Goal: Task Accomplishment & Management: Use online tool/utility

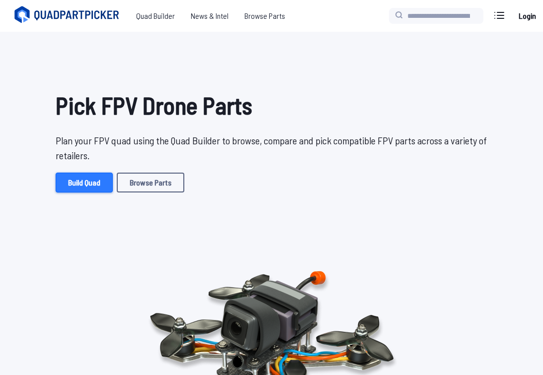
click at [85, 193] on link "Build Quad" at bounding box center [84, 183] width 57 height 20
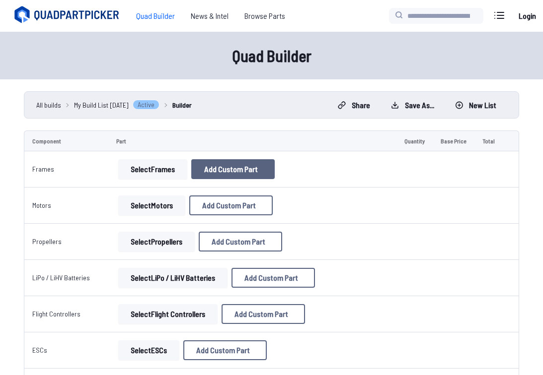
click at [232, 167] on span "Add Custom Part" at bounding box center [231, 169] width 54 height 8
select select "**********"
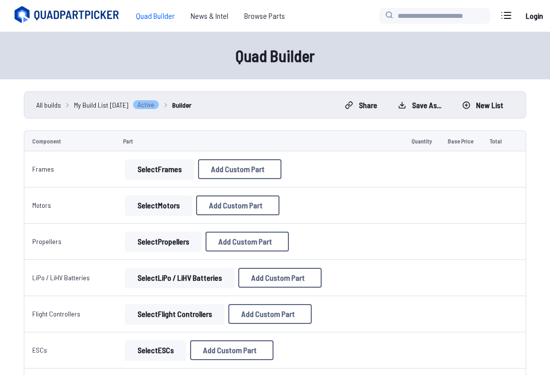
click at [236, 101] on input at bounding box center [275, 106] width 211 height 21
click at [227, 140] on input at bounding box center [275, 147] width 211 height 21
click at [224, 281] on select at bounding box center [275, 270] width 211 height 21
click at [470, 53] on div "Add Custom Part Part name* Brand / Manufacturer Price * Link Category Cancel Ad…" at bounding box center [275, 187] width 550 height 375
click at [443, 259] on div "Add Custom Part Part name* Brand / Manufacturer Price * Link Category Cancel Ad…" at bounding box center [275, 187] width 550 height 375
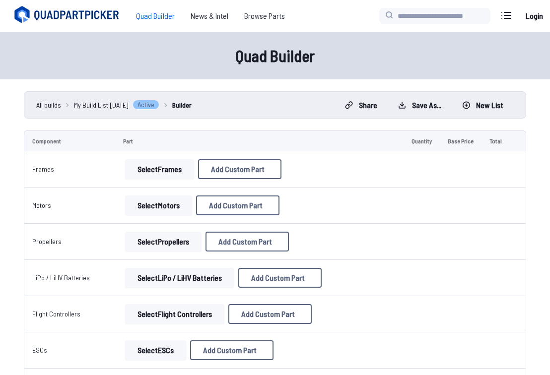
click at [293, 329] on button "Cancel" at bounding box center [295, 321] width 35 height 14
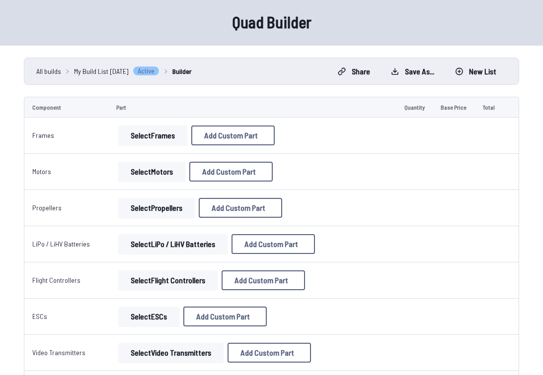
scroll to position [50, 0]
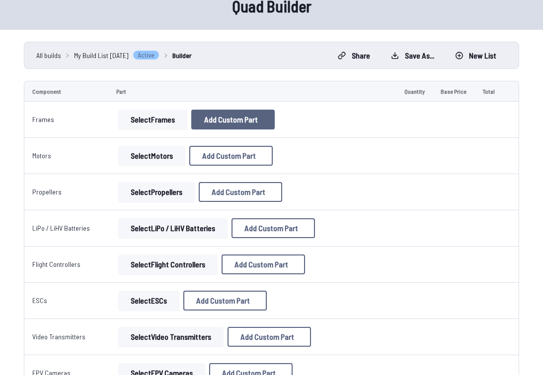
click at [247, 119] on span "Add Custom Part" at bounding box center [231, 120] width 54 height 8
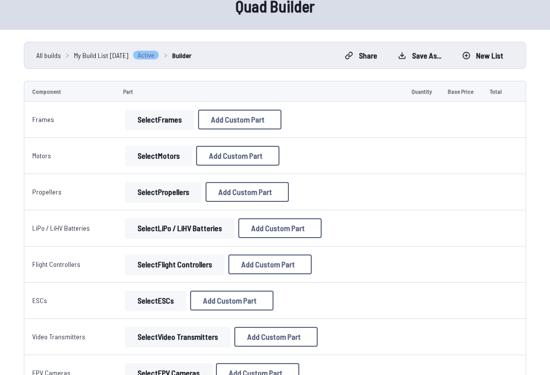
click at [255, 92] on input at bounding box center [275, 102] width 211 height 21
click at [291, 79] on label "Part name*" at bounding box center [275, 87] width 211 height 16
drag, startPoint x: 203, startPoint y: 99, endPoint x: 141, endPoint y: 98, distance: 61.1
click at [141, 98] on div "Add Custom Part Part name* ****** Brand / Manufacturer Price * Link Category Ca…" at bounding box center [275, 187] width 550 height 375
type input "*****"
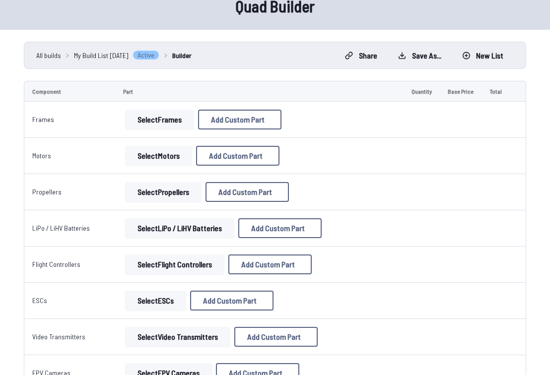
click at [229, 144] on input at bounding box center [275, 147] width 211 height 21
type input "******"
drag, startPoint x: 212, startPoint y: 194, endPoint x: 156, endPoint y: 188, distance: 56.4
click at [170, 188] on input "*" at bounding box center [275, 188] width 211 height 21
click at [231, 281] on select at bounding box center [275, 270] width 211 height 21
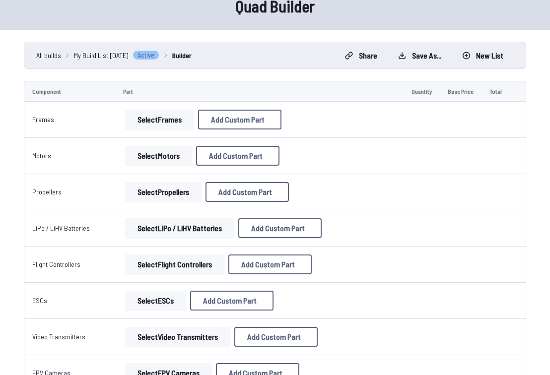
click at [302, 329] on button "Cancel" at bounding box center [295, 321] width 35 height 14
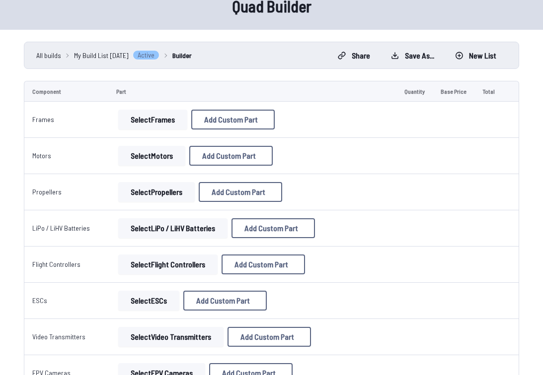
click at [191, 56] on link "Builder" at bounding box center [181, 55] width 19 height 10
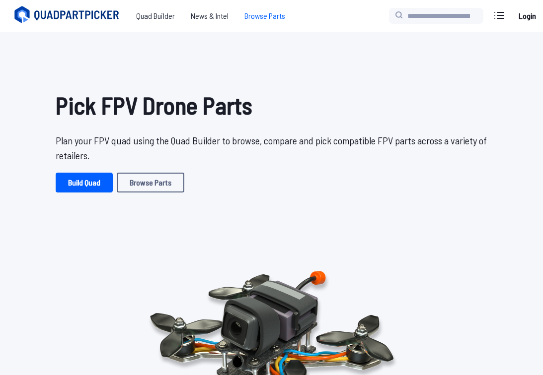
click at [263, 17] on span "Browse Parts" at bounding box center [264, 16] width 57 height 20
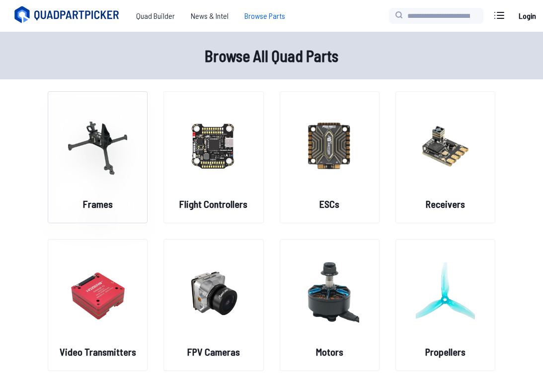
click at [108, 158] on img at bounding box center [97, 145] width 59 height 87
click at [110, 149] on img at bounding box center [97, 145] width 59 height 87
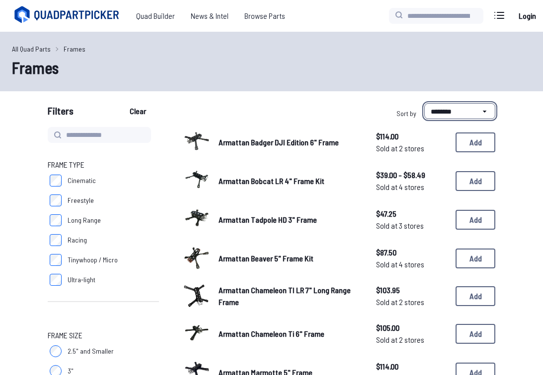
drag, startPoint x: 449, startPoint y: 112, endPoint x: 443, endPoint y: 117, distance: 7.7
click at [449, 112] on select "**********" at bounding box center [459, 111] width 71 height 16
select select "*********"
click at [424, 103] on select "**********" at bounding box center [459, 111] width 71 height 16
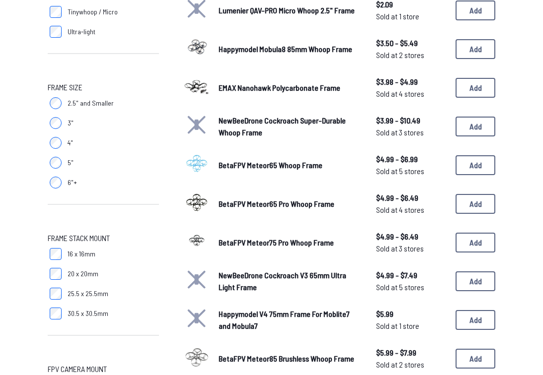
scroll to position [596, 0]
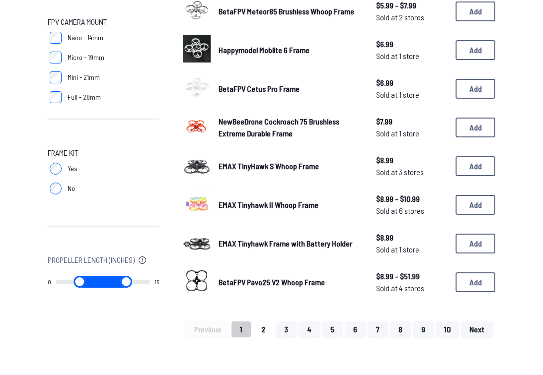
click at [264, 328] on button "2" at bounding box center [263, 330] width 21 height 16
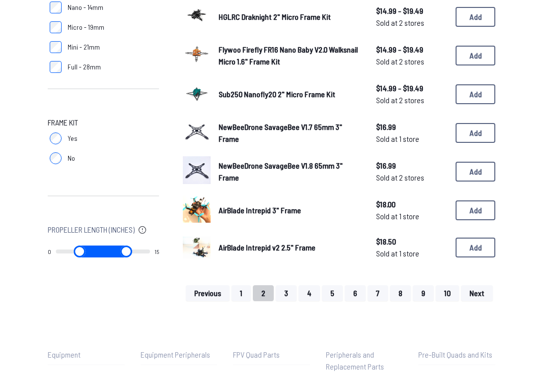
scroll to position [794, 0]
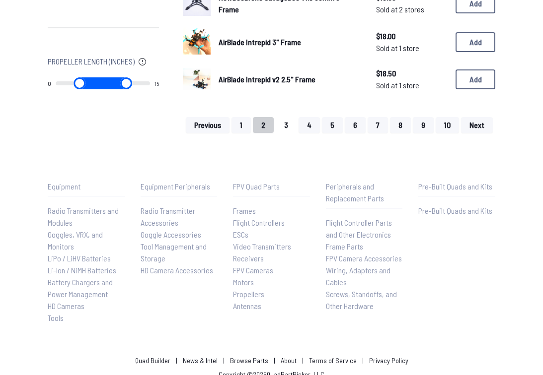
click at [287, 127] on button "3" at bounding box center [285, 125] width 21 height 16
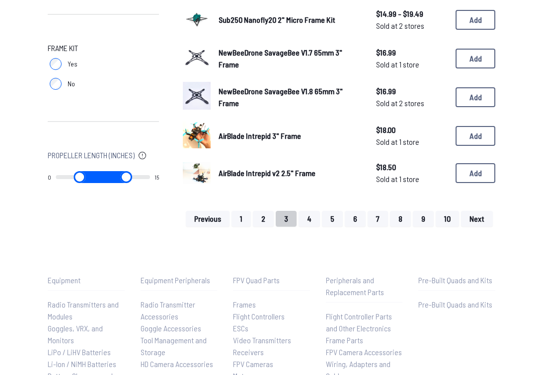
scroll to position [546, 0]
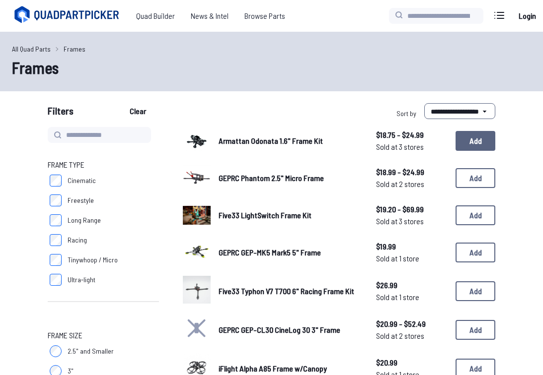
click at [474, 140] on button "Add" at bounding box center [475, 141] width 40 height 20
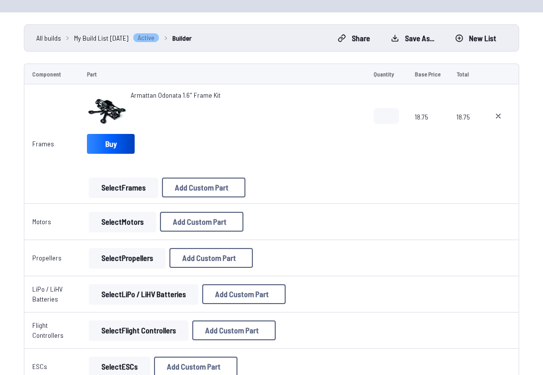
scroll to position [50, 0]
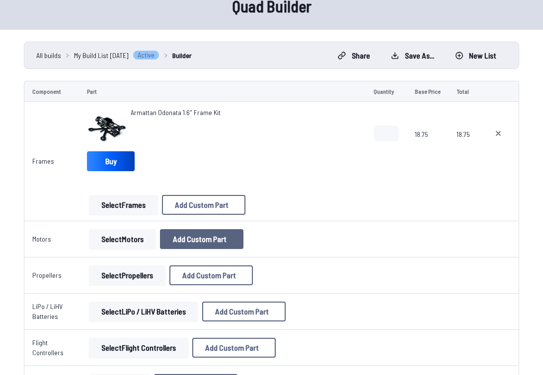
click at [203, 241] on span "Add Custom Part" at bounding box center [200, 239] width 54 height 8
select select "**********"
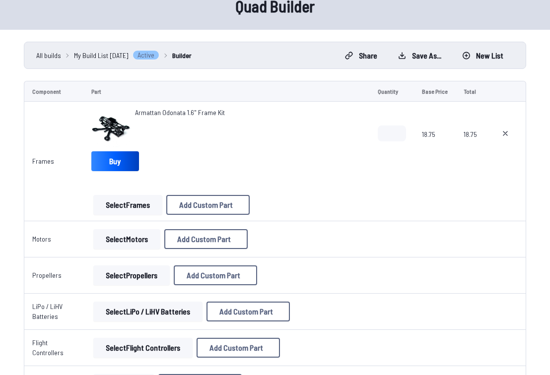
click at [373, 50] on icon at bounding box center [368, 54] width 9 height 9
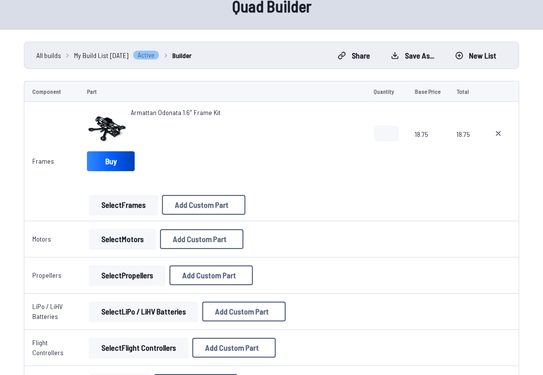
click at [121, 242] on button "Select Motors" at bounding box center [122, 239] width 67 height 20
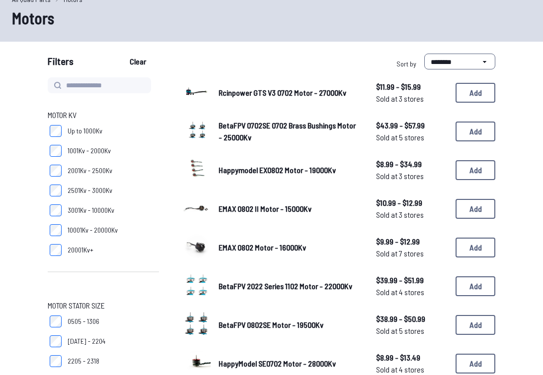
scroll to position [18, 0]
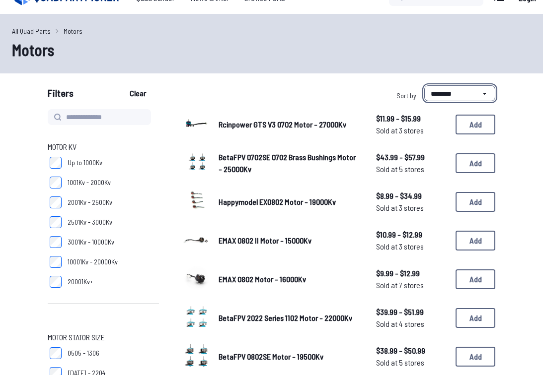
click at [466, 87] on select "**********" at bounding box center [459, 93] width 71 height 16
select select "*********"
click at [424, 85] on select "**********" at bounding box center [459, 93] width 71 height 16
click at [284, 93] on div "**********" at bounding box center [385, 95] width 220 height 20
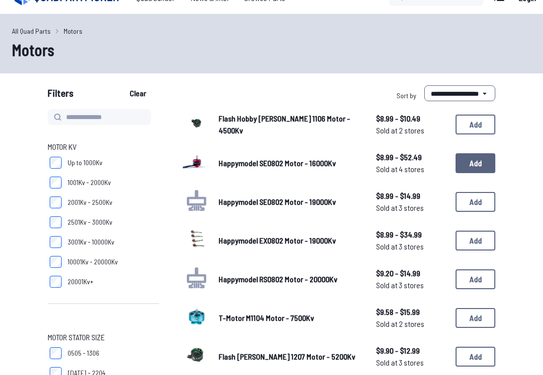
click at [470, 164] on button "Add" at bounding box center [475, 163] width 40 height 20
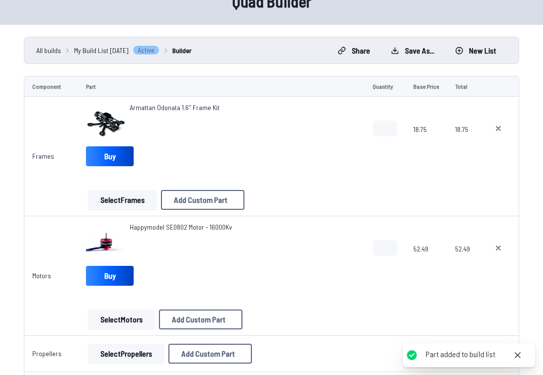
scroll to position [149, 0]
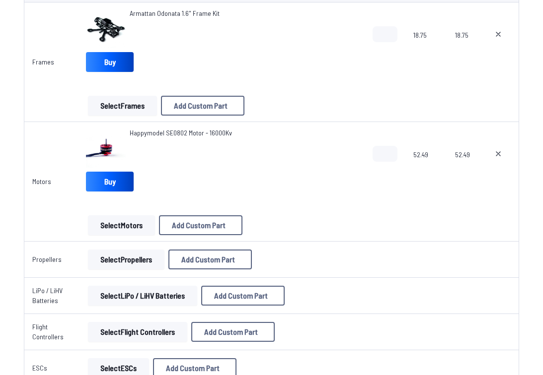
click at [115, 262] on button "Select Propellers" at bounding box center [126, 260] width 76 height 20
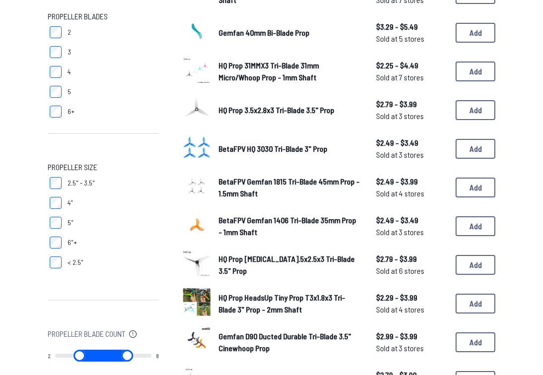
scroll to position [149, 0]
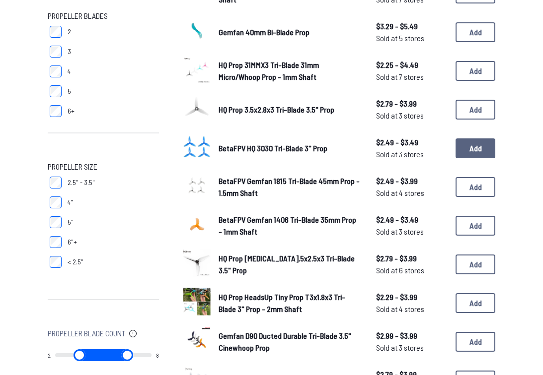
click at [471, 148] on button "Add" at bounding box center [475, 148] width 40 height 20
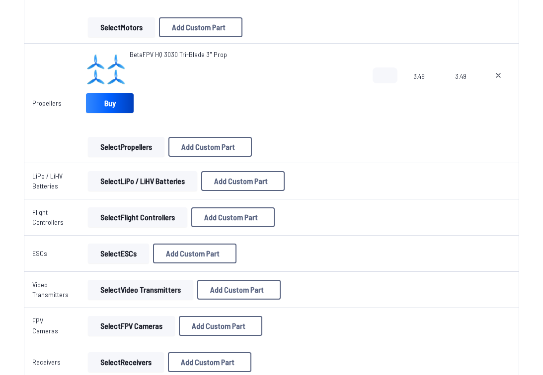
scroll to position [347, 0]
click at [145, 182] on button "Select LiPo / LiHV Batteries" at bounding box center [142, 181] width 109 height 20
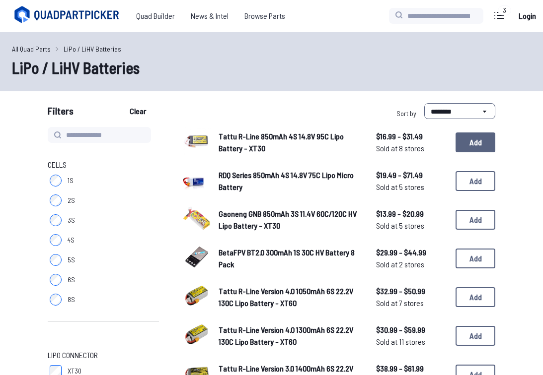
click at [468, 142] on button "Add" at bounding box center [475, 143] width 40 height 20
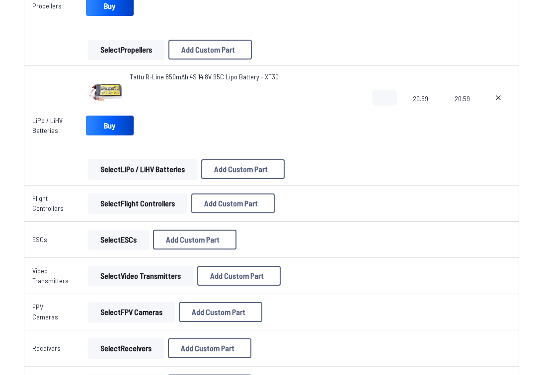
scroll to position [447, 0]
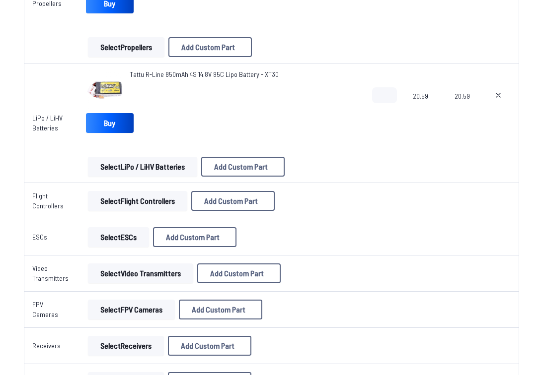
click at [136, 202] on button "Select Flight Controllers" at bounding box center [137, 201] width 99 height 20
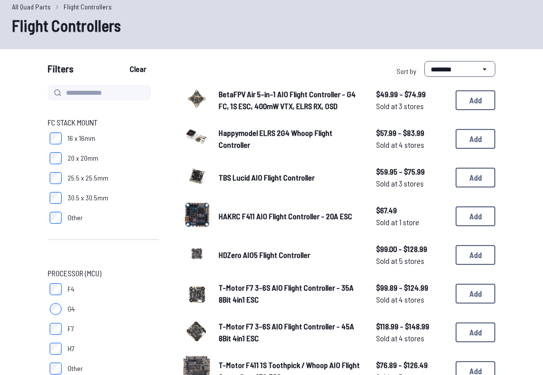
scroll to position [99, 0]
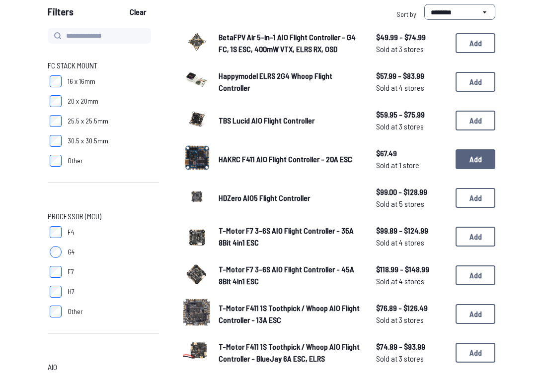
click at [476, 155] on button "Add" at bounding box center [475, 159] width 40 height 20
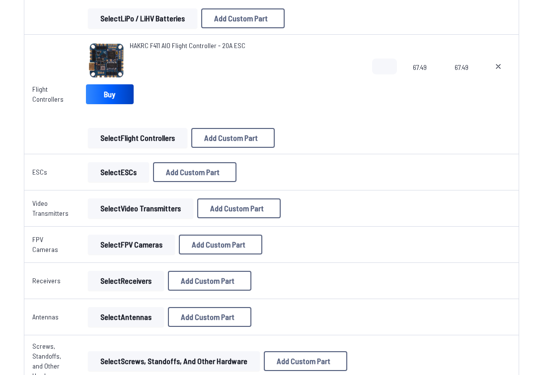
scroll to position [596, 0]
click at [108, 174] on button "Select ESCs" at bounding box center [118, 172] width 61 height 20
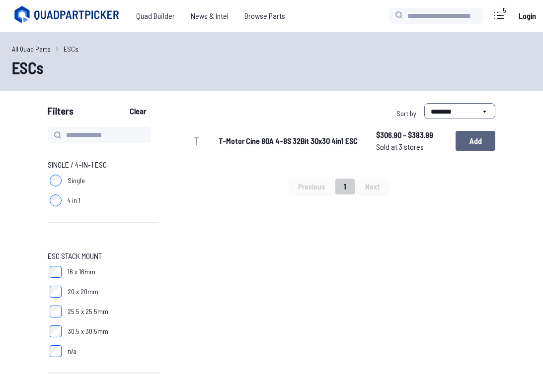
click at [467, 143] on button "Add" at bounding box center [475, 141] width 40 height 20
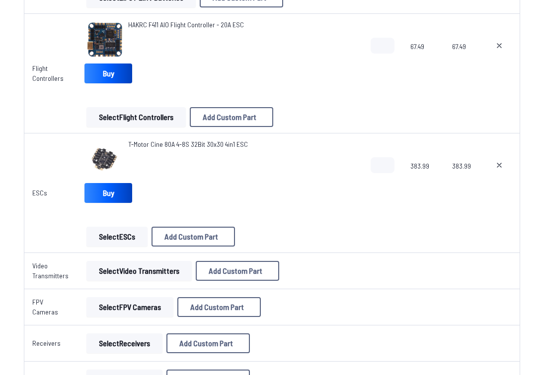
scroll to position [695, 0]
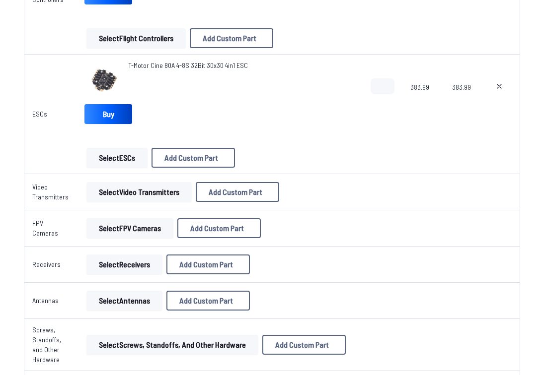
click at [123, 194] on button "Select Video Transmitters" at bounding box center [138, 192] width 105 height 20
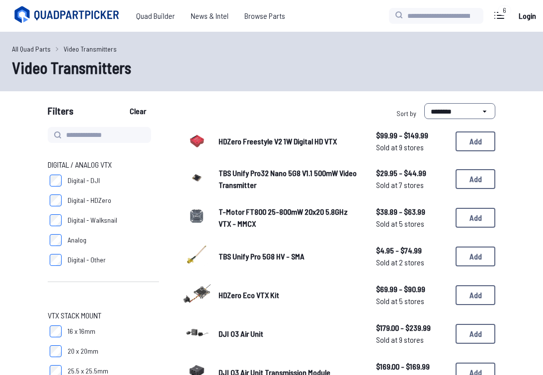
drag, startPoint x: 474, startPoint y: 216, endPoint x: 365, endPoint y: 225, distance: 109.5
click at [470, 217] on button "Add" at bounding box center [475, 218] width 40 height 20
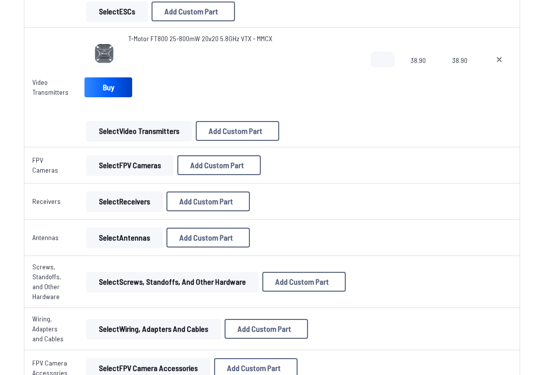
scroll to position [844, 0]
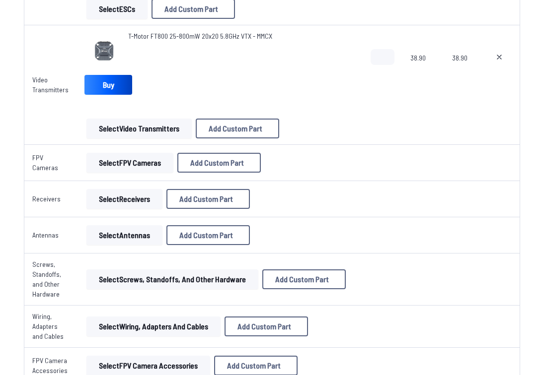
click at [125, 164] on button "Select FPV Cameras" at bounding box center [129, 163] width 87 height 20
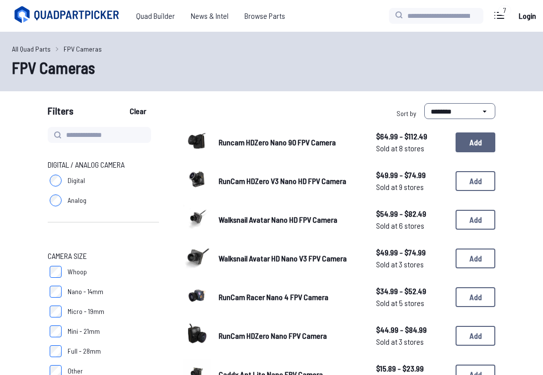
click at [479, 141] on button "Add" at bounding box center [475, 143] width 40 height 20
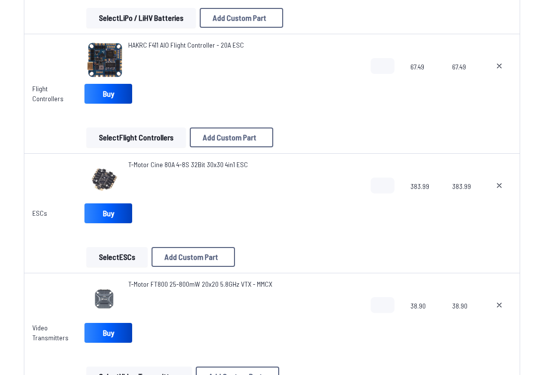
scroll to position [893, 0]
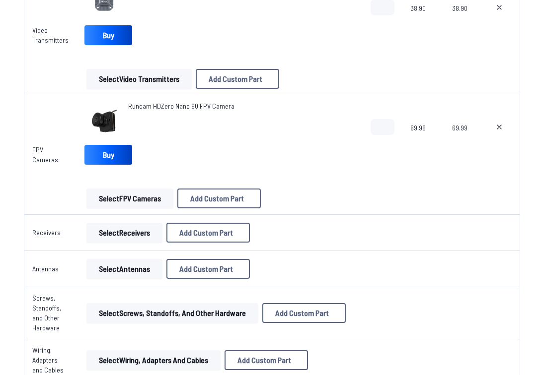
click at [124, 231] on button "Select Receivers" at bounding box center [124, 233] width 76 height 20
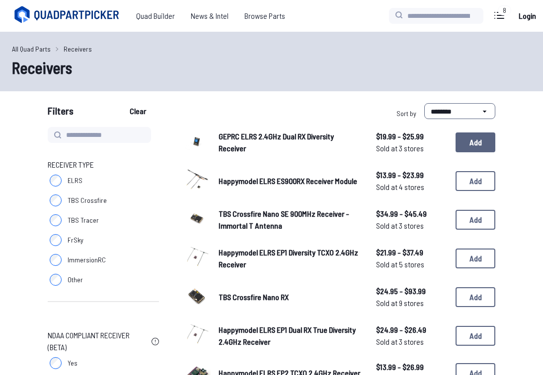
click at [478, 148] on button "Add" at bounding box center [475, 143] width 40 height 20
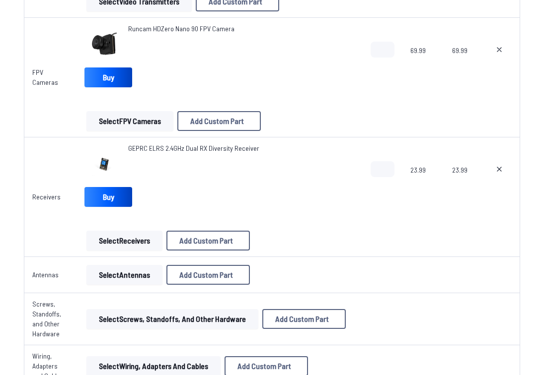
scroll to position [1042, 0]
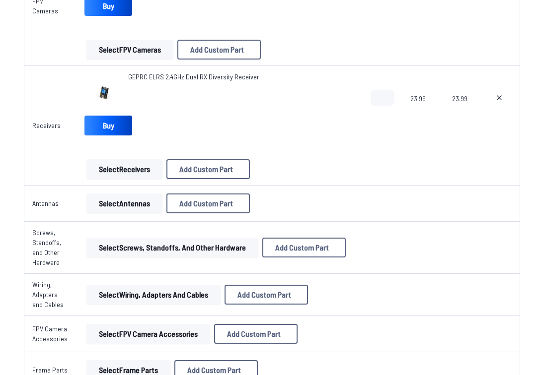
click at [119, 209] on button "Select Antennas" at bounding box center [124, 204] width 76 height 20
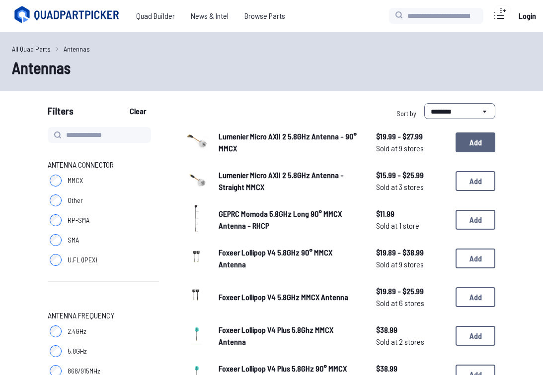
click at [474, 141] on button "Add" at bounding box center [475, 143] width 40 height 20
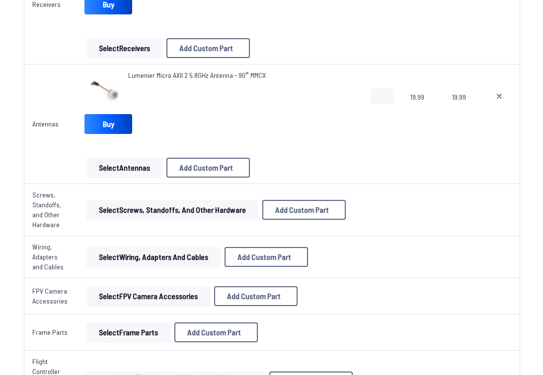
scroll to position [1241, 0]
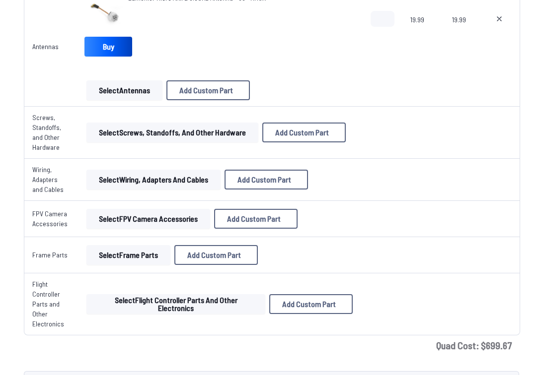
click at [143, 133] on button "Select Screws, Standoffs, and Other Hardware" at bounding box center [172, 133] width 172 height 20
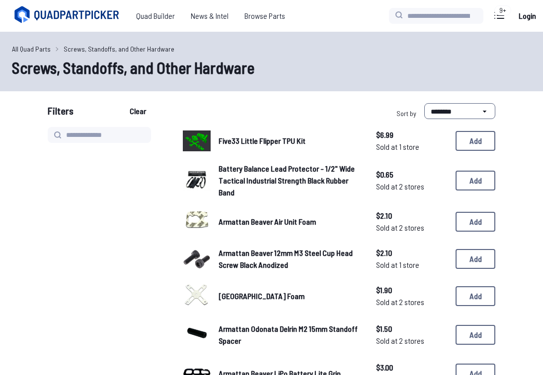
scroll to position [248, 0]
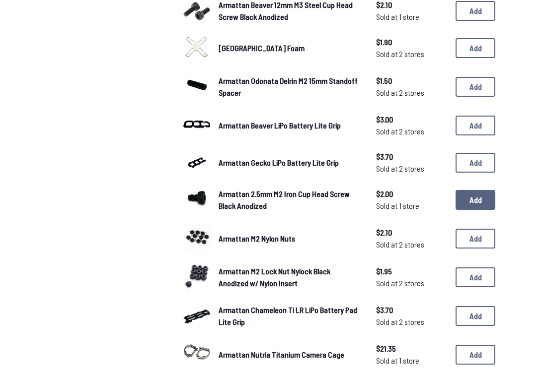
click at [478, 203] on button "Add" at bounding box center [475, 200] width 40 height 20
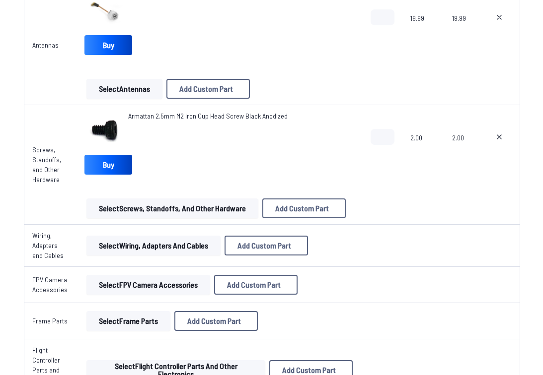
scroll to position [1291, 0]
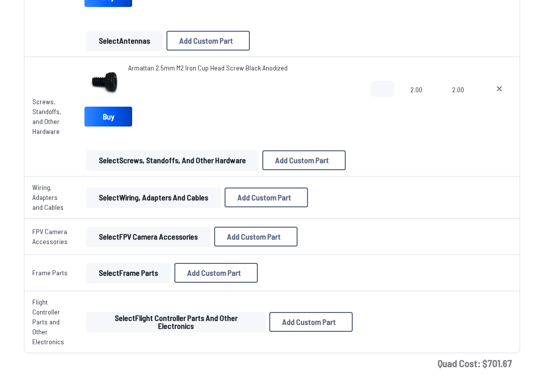
click at [132, 201] on button "Select Wiring, Adapters and Cables" at bounding box center [153, 198] width 134 height 20
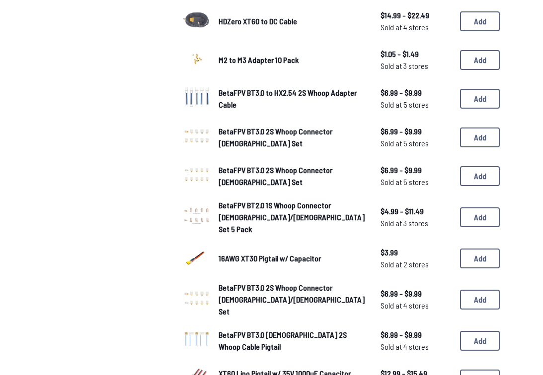
scroll to position [596, 0]
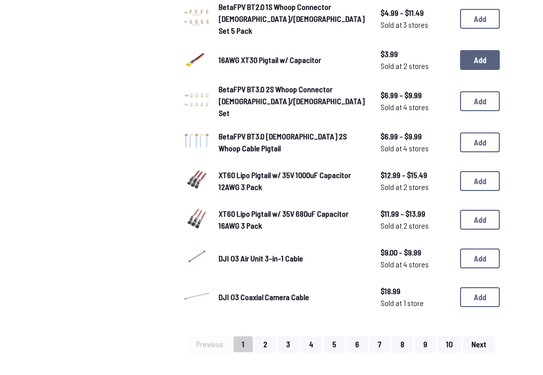
click at [482, 53] on button "Add" at bounding box center [480, 60] width 40 height 20
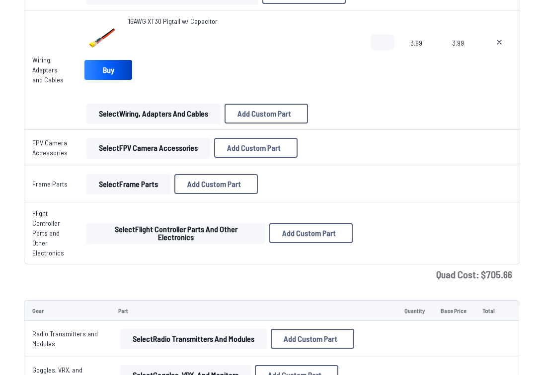
scroll to position [1439, 0]
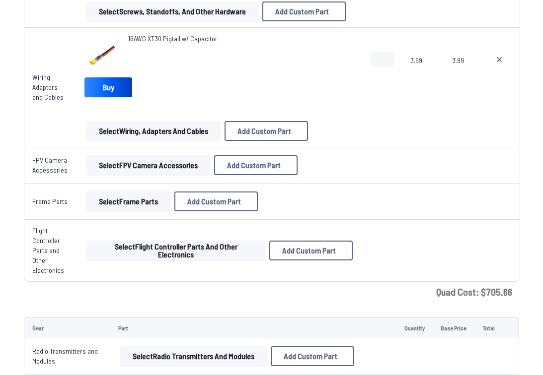
click at [137, 166] on button "Select FPV Camera Accessories" at bounding box center [148, 165] width 124 height 20
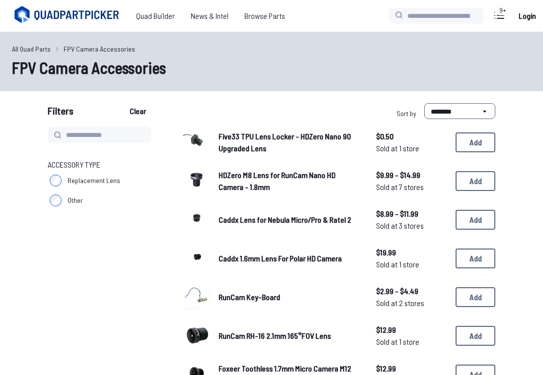
click at [266, 175] on span "HDZero M8 Lens for RunCam Nano HD Camera - 1.8mm" at bounding box center [276, 180] width 117 height 21
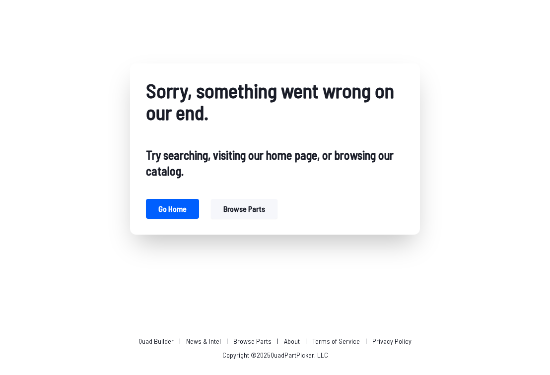
click at [239, 208] on button "Browse parts" at bounding box center [244, 209] width 67 height 20
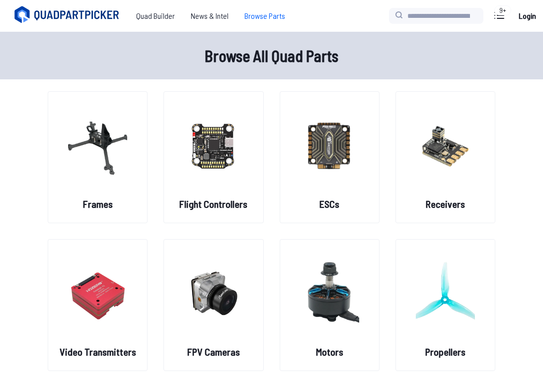
click at [501, 15] on div "9+" at bounding box center [502, 10] width 17 height 10
click at [500, 10] on div "9+" at bounding box center [502, 10] width 17 height 10
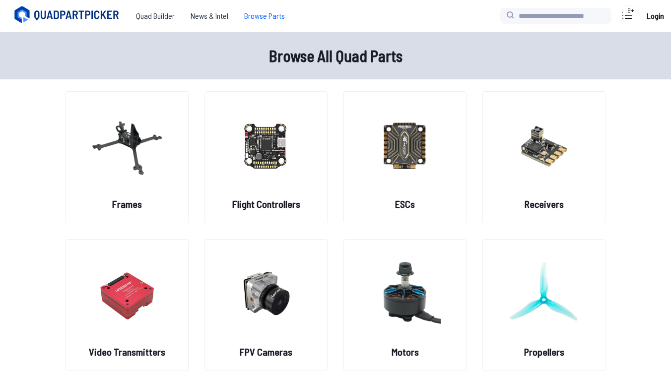
click at [542, 9] on div "9+" at bounding box center [630, 10] width 17 height 10
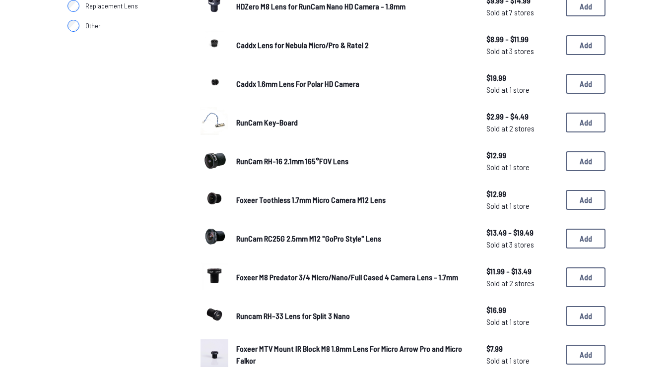
scroll to position [50, 0]
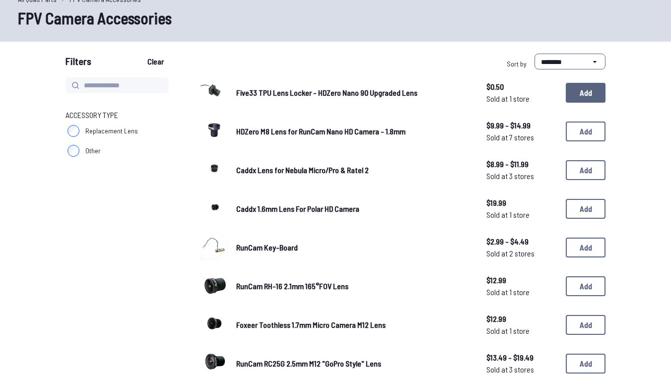
click at [542, 93] on button "Add" at bounding box center [586, 93] width 40 height 20
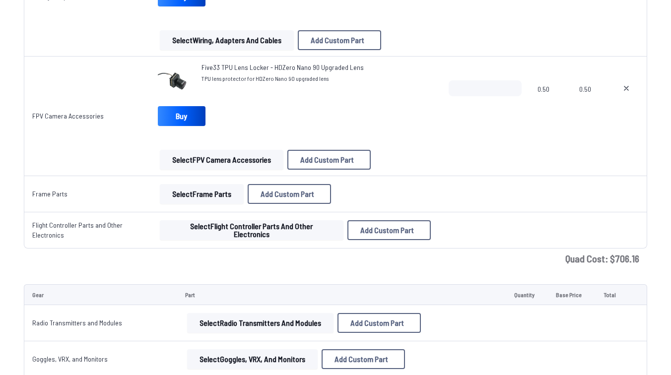
scroll to position [1656, 0]
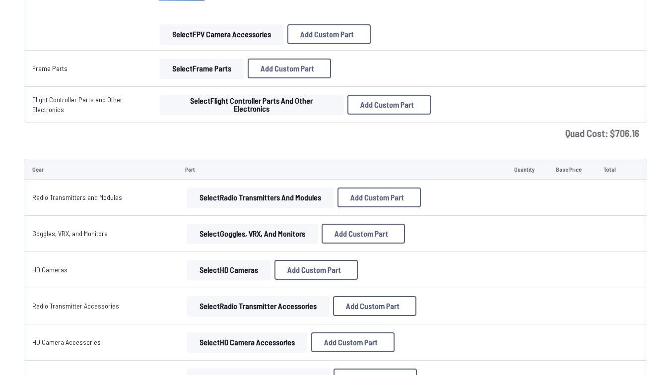
click at [255, 106] on button "Select Flight Controller Parts and Other Electronics" at bounding box center [252, 105] width 184 height 20
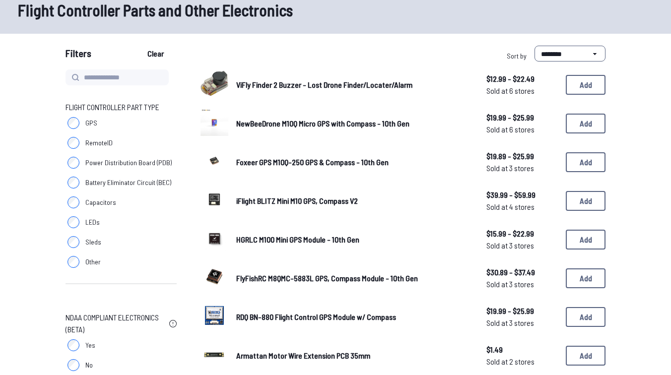
scroll to position [199, 0]
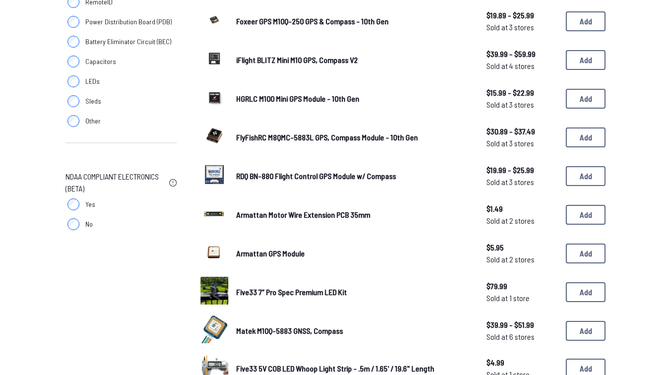
click at [289, 135] on span "FlyFishRC M8QMC-5883L GPS, Compass Module - 10th Gen" at bounding box center [327, 137] width 182 height 9
click at [542, 135] on button "Add" at bounding box center [586, 138] width 40 height 20
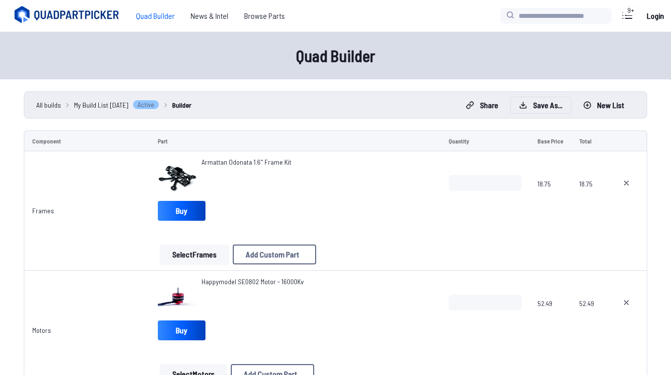
click at [540, 105] on button "Save as..." at bounding box center [541, 105] width 60 height 16
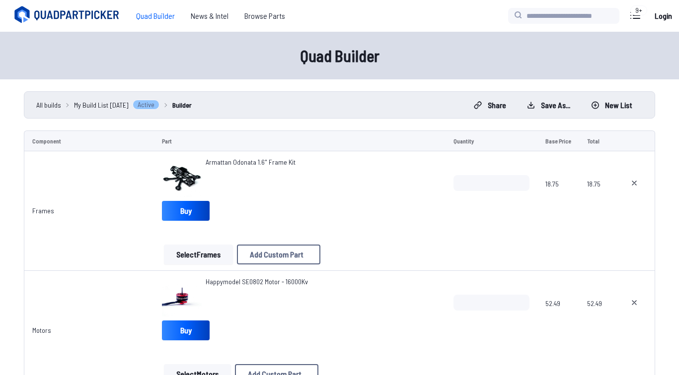
click at [437, 149] on icon at bounding box center [432, 153] width 9 height 9
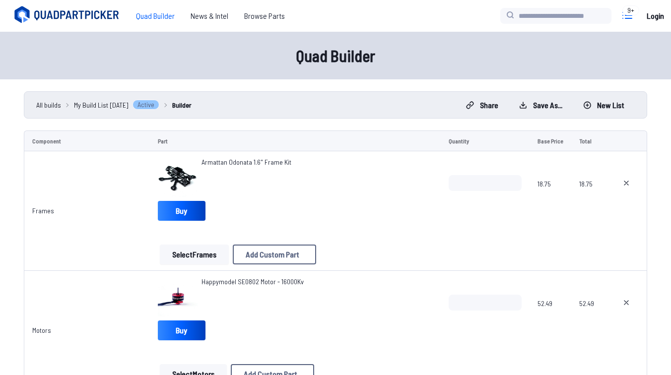
click at [542, 16] on icon at bounding box center [627, 15] width 16 height 16
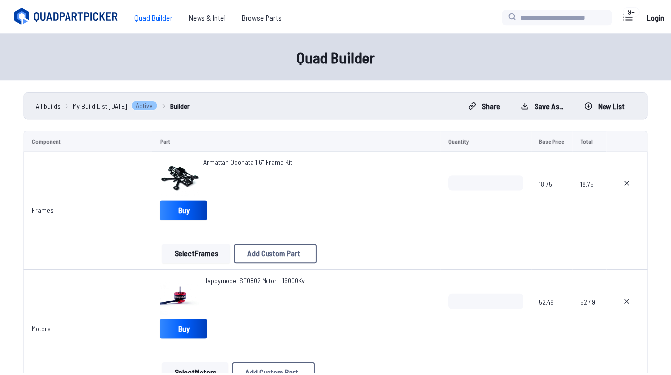
scroll to position [722, 0]
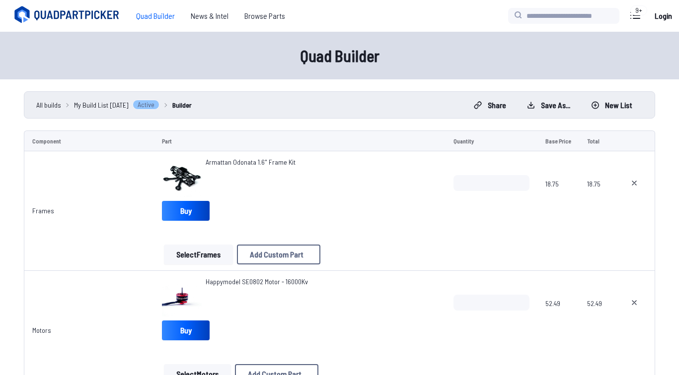
click at [369, 126] on label "close sidebar" at bounding box center [339, 187] width 679 height 375
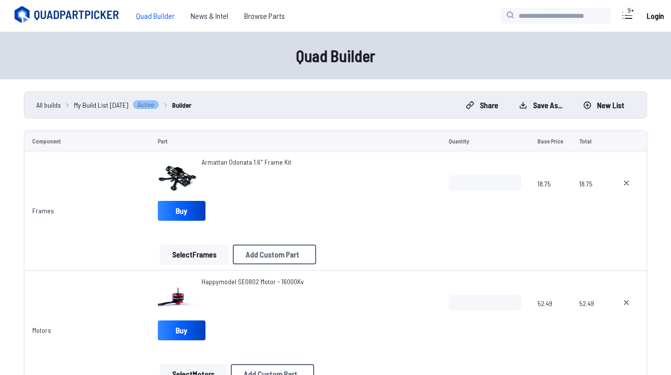
click at [116, 108] on span "My Build List [DATE]" at bounding box center [101, 105] width 55 height 10
click at [214, 16] on span "News & Intel" at bounding box center [210, 16] width 54 height 20
